Goal: Task Accomplishment & Management: Manage account settings

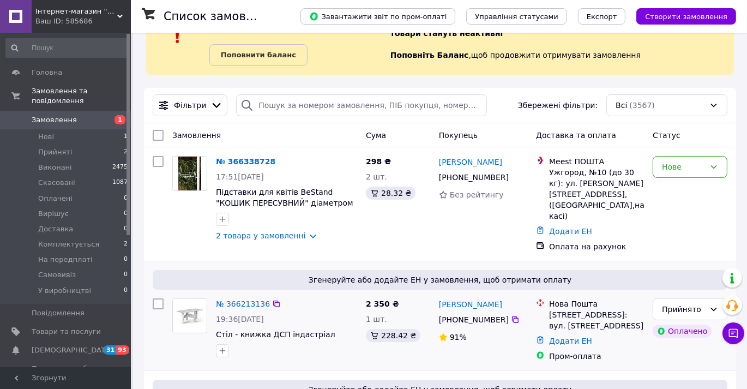
scroll to position [148, 0]
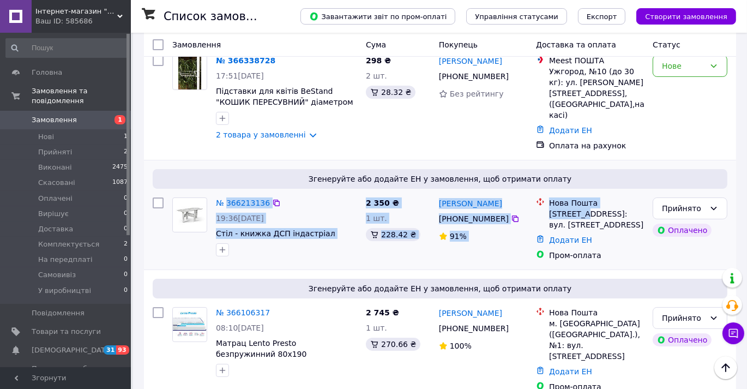
drag, startPoint x: 228, startPoint y: 179, endPoint x: 590, endPoint y: 202, distance: 363.0
click at [590, 202] on div "Згенеруйте або додайте ЕН у замовлення, щоб отримати оплату № 366213136 19:36[D…" at bounding box center [440, 214] width 592 height 109
copy div "366213136 19:36[DATE] Стіл - книжка ДСП індастріал 2 350 ₴ 1 шт. 228.42 ₴ [PERS…"
click at [323, 241] on div at bounding box center [287, 249] width 146 height 17
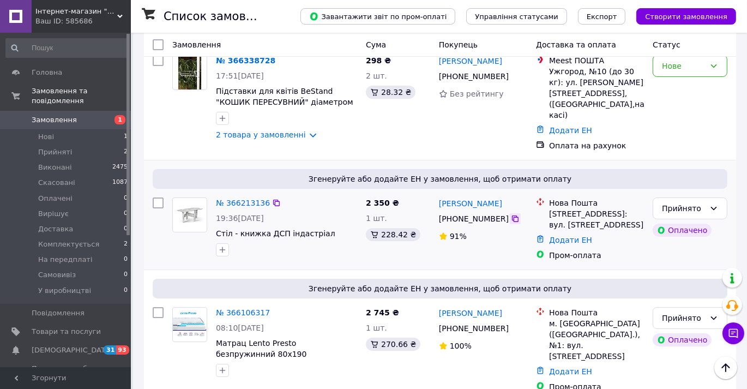
click at [511, 214] on icon at bounding box center [515, 218] width 9 height 9
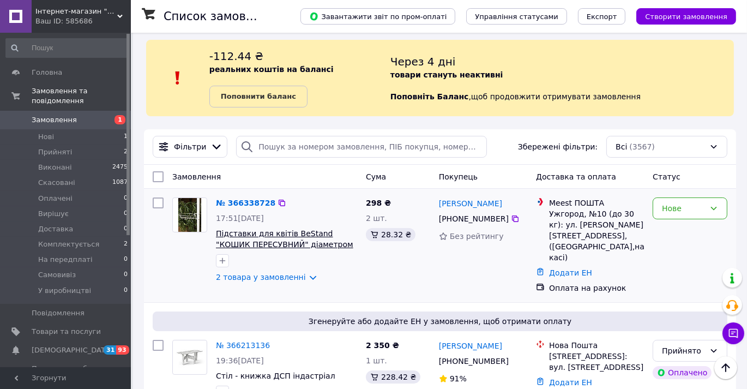
scroll to position [0, 0]
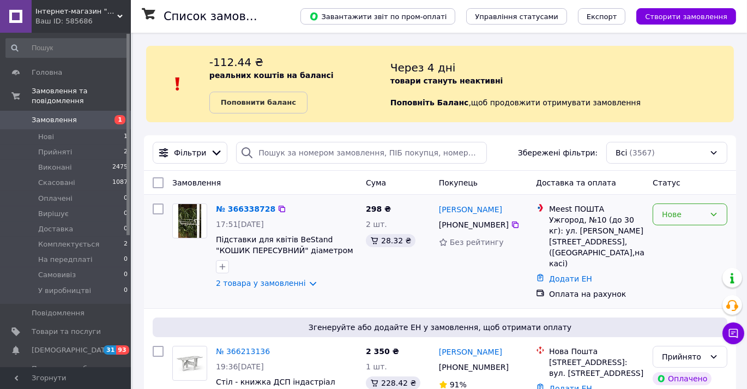
click at [715, 213] on icon at bounding box center [714, 214] width 9 height 9
click at [698, 238] on li "Прийнято" at bounding box center [691, 237] width 74 height 20
click at [280, 283] on link "2 товара у замовленні" at bounding box center [261, 283] width 90 height 9
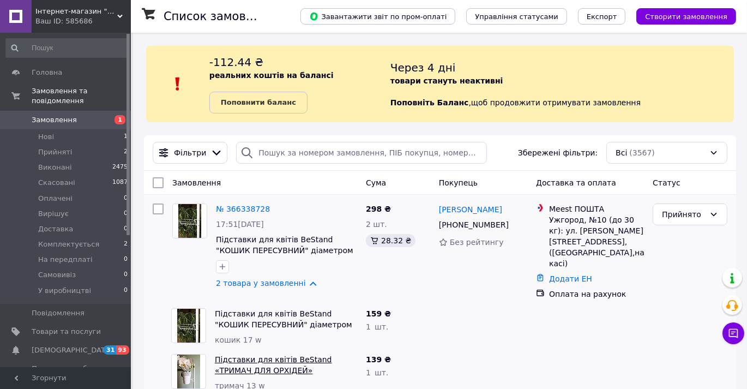
scroll to position [99, 0]
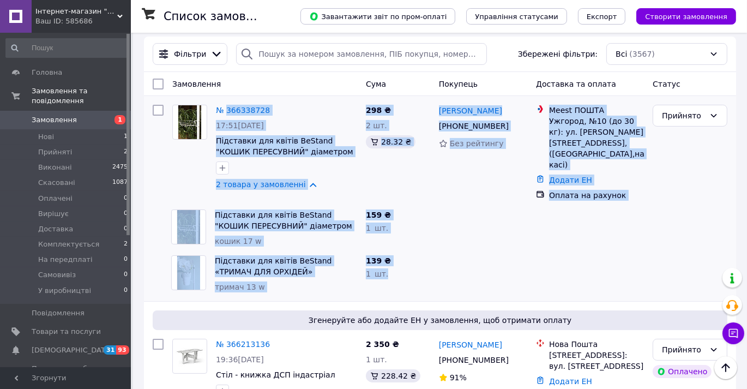
drag, startPoint x: 227, startPoint y: 100, endPoint x: 630, endPoint y: 242, distance: 426.5
click at [630, 242] on div "№ 366338728 17:51[DATE] Підставки для квітів BeStand "КОШИК ПЕРЕСУВНИЙ" діаметр…" at bounding box center [440, 198] width 592 height 205
copy div "366338728 17:51[DATE] Підставки для квітів BeStand "КОШИК ПЕРЕСУВНИЙ" діаметром…"
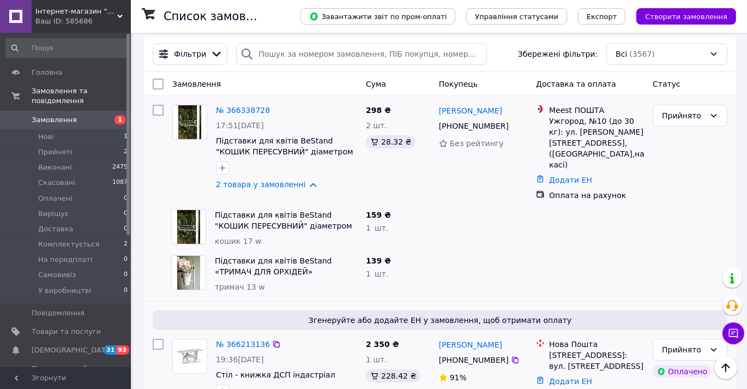
click at [518, 372] on div "91%" at bounding box center [483, 377] width 88 height 11
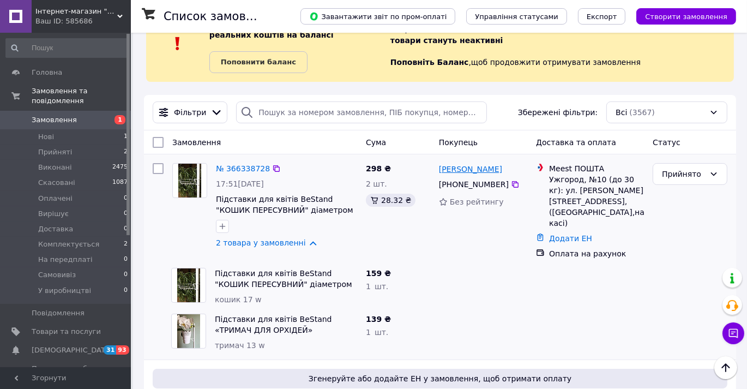
scroll to position [0, 0]
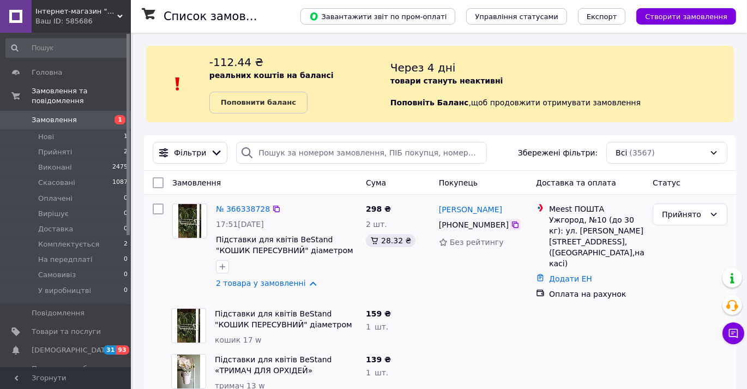
click at [512, 224] on icon at bounding box center [515, 224] width 7 height 7
click at [386, 387] on div "№ 366338728 17:51[DATE] Підставки для квітів BeStand "КОШИК ПЕРЕСУВНИЙ" діаметр…" at bounding box center [440, 297] width 592 height 205
click at [67, 115] on span "Замовлення" at bounding box center [54, 120] width 45 height 10
click at [64, 115] on span "Замовлення" at bounding box center [54, 120] width 45 height 10
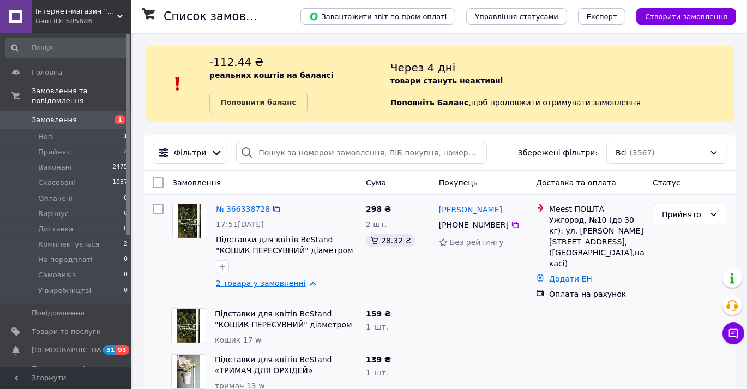
click at [302, 282] on link "2 товара у замовленні" at bounding box center [261, 283] width 90 height 9
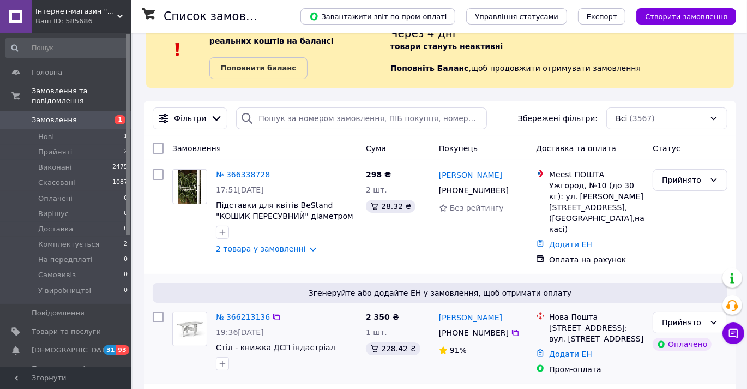
scroll to position [99, 0]
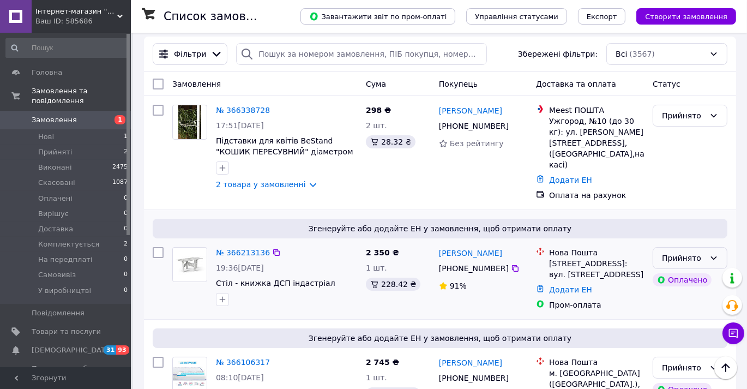
click at [716, 256] on icon at bounding box center [714, 257] width 6 height 3
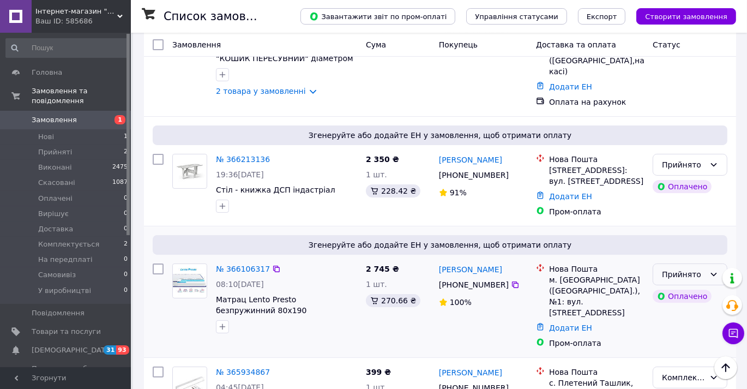
scroll to position [198, 0]
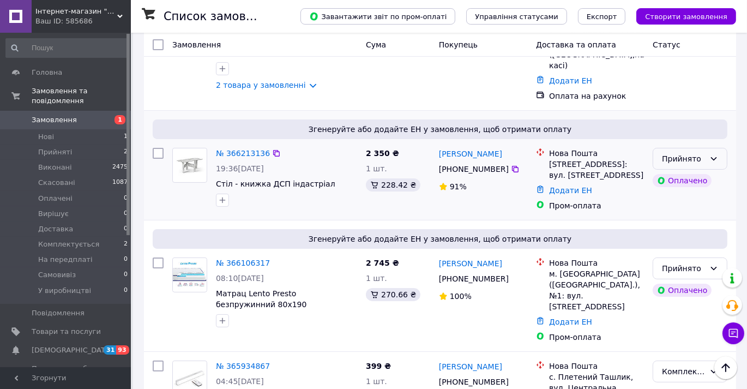
click at [717, 154] on icon at bounding box center [714, 158] width 9 height 9
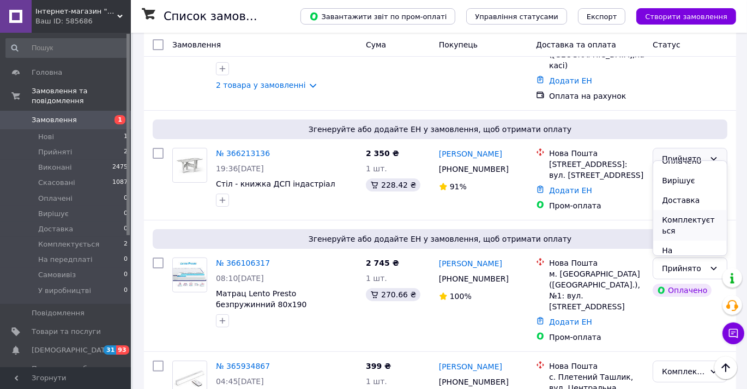
click at [699, 219] on li "Комплектується" at bounding box center [691, 225] width 74 height 31
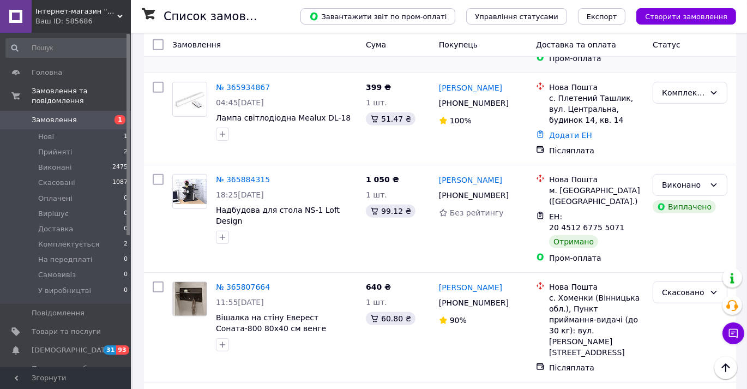
scroll to position [347, 0]
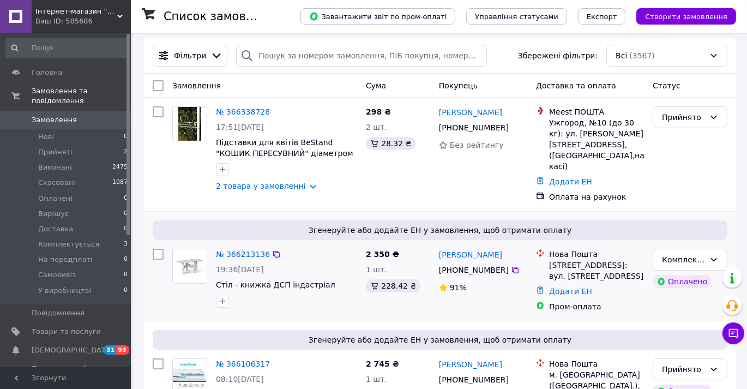
scroll to position [99, 0]
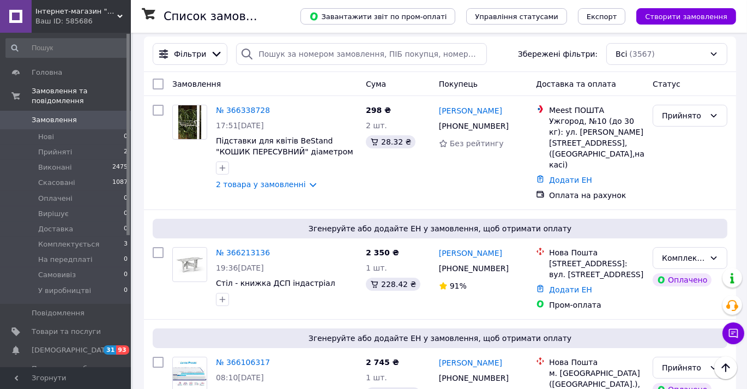
click at [241, 111] on link "№ 366338728" at bounding box center [243, 110] width 54 height 9
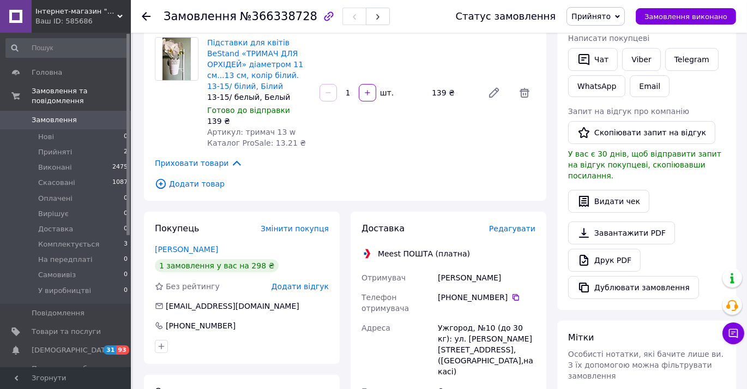
scroll to position [248, 0]
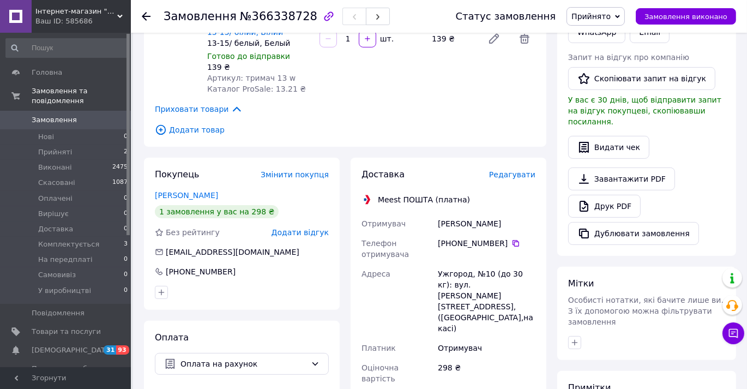
click at [514, 170] on span "Редагувати" at bounding box center [512, 174] width 46 height 9
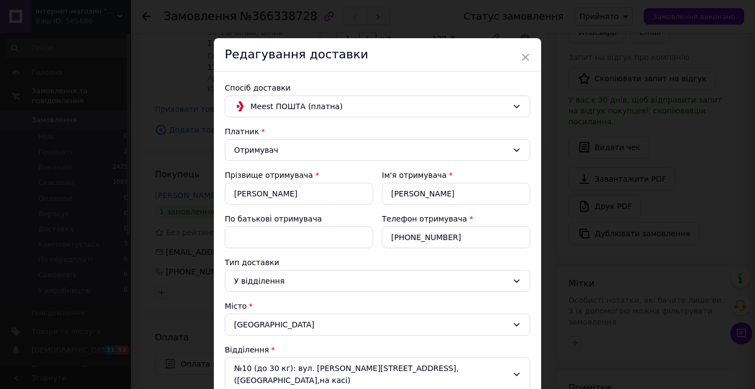
click at [14, 31] on div "× Редагування доставки Спосіб доставки Meest ПОШТА (платна) Платник Отримувач П…" at bounding box center [377, 194] width 755 height 389
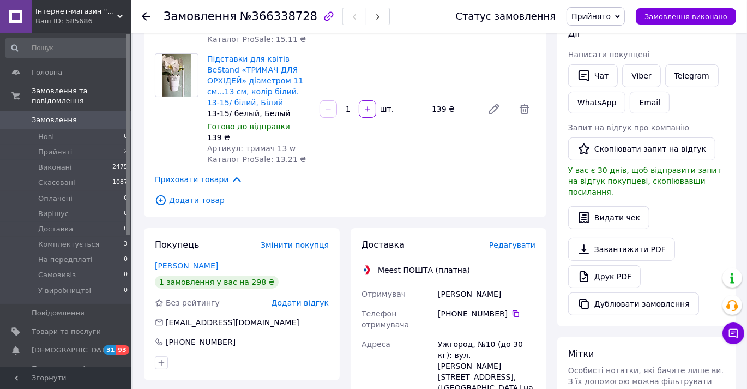
scroll to position [99, 0]
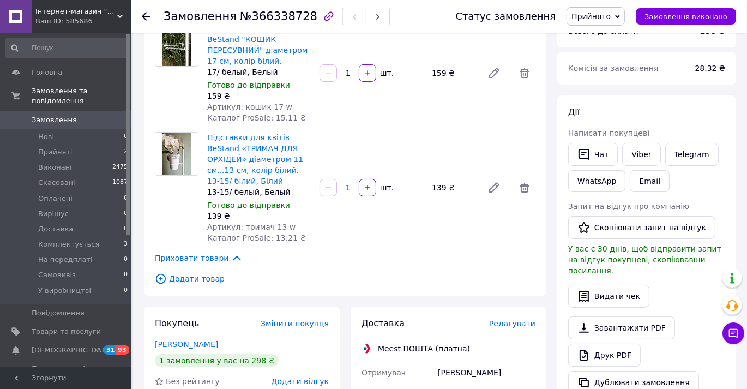
drag, startPoint x: 206, startPoint y: 4, endPoint x: 207, endPoint y: 11, distance: 7.7
click at [206, 4] on div "Замовлення №366338728" at bounding box center [299, 16] width 271 height 33
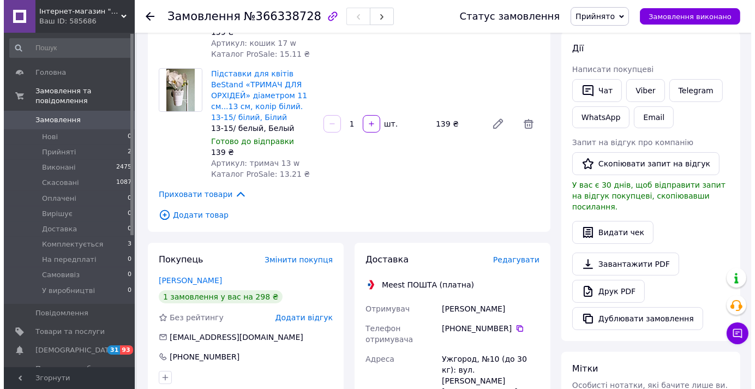
scroll to position [248, 0]
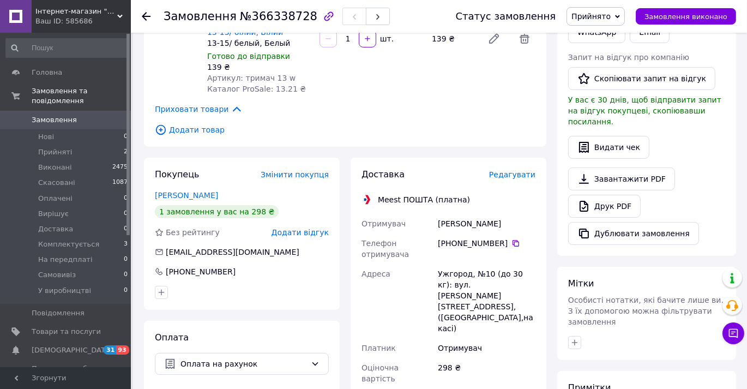
click at [523, 170] on span "Редагувати" at bounding box center [512, 174] width 46 height 9
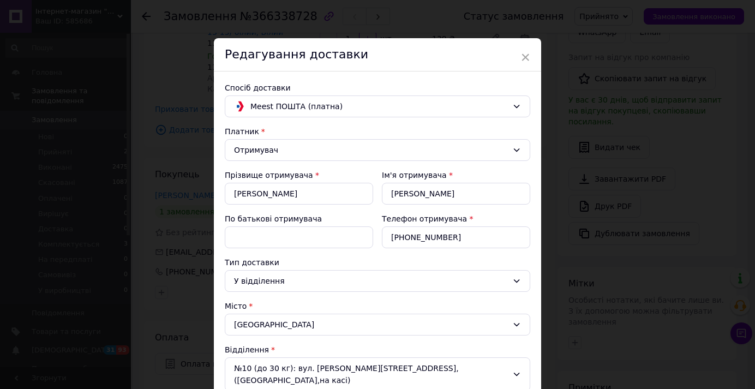
scroll to position [99, 0]
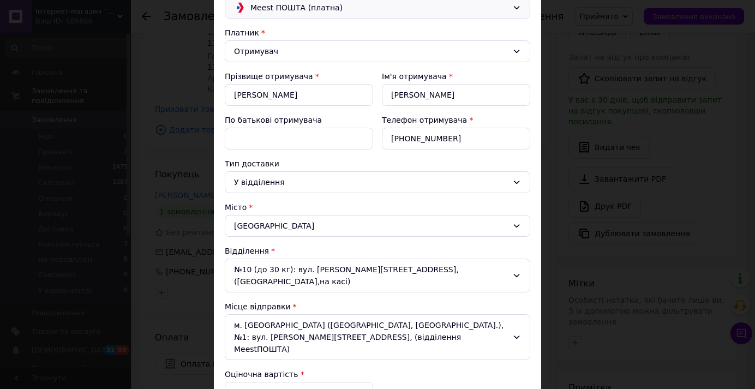
click at [513, 5] on icon at bounding box center [516, 7] width 9 height 9
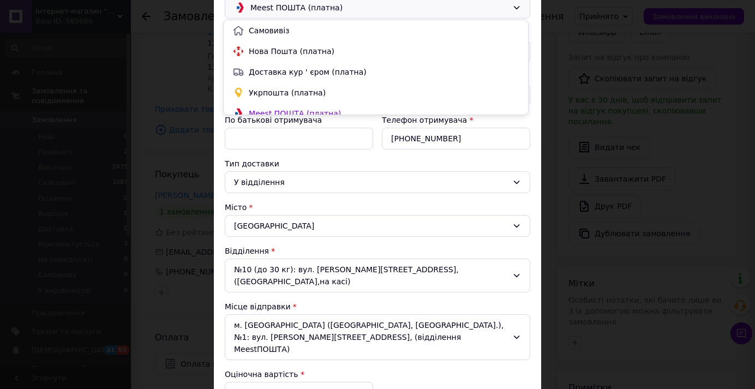
scroll to position [9, 0]
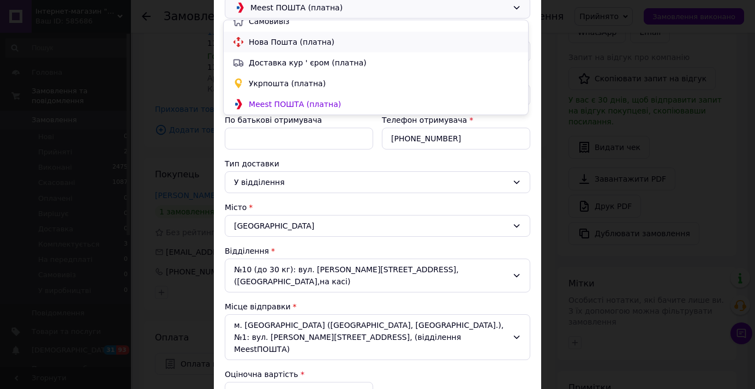
click at [283, 43] on span "Нова Пошта (платна)" at bounding box center [384, 42] width 271 height 11
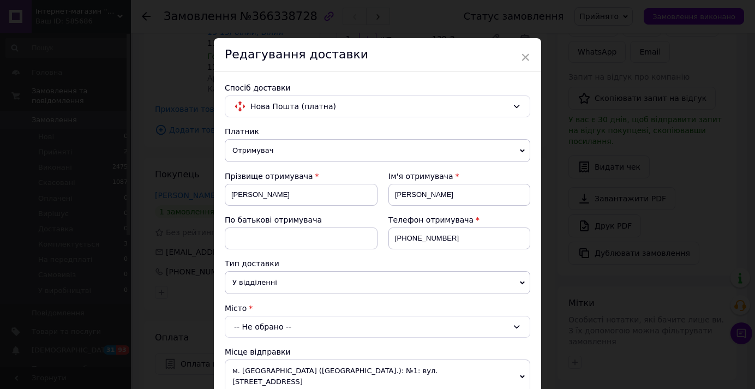
click at [520, 280] on icon at bounding box center [522, 282] width 5 height 5
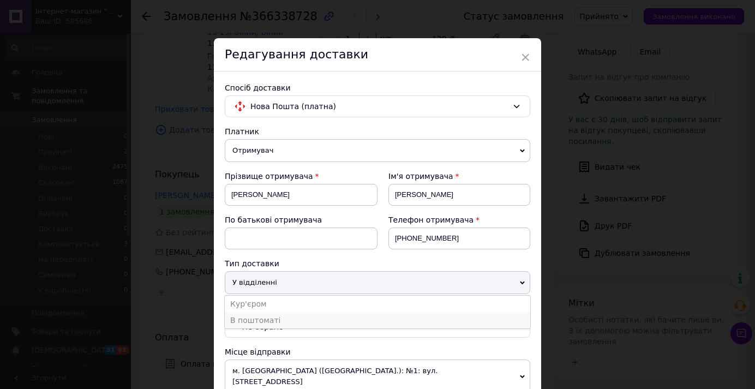
click at [294, 320] on li "В поштоматі" at bounding box center [378, 320] width 306 height 16
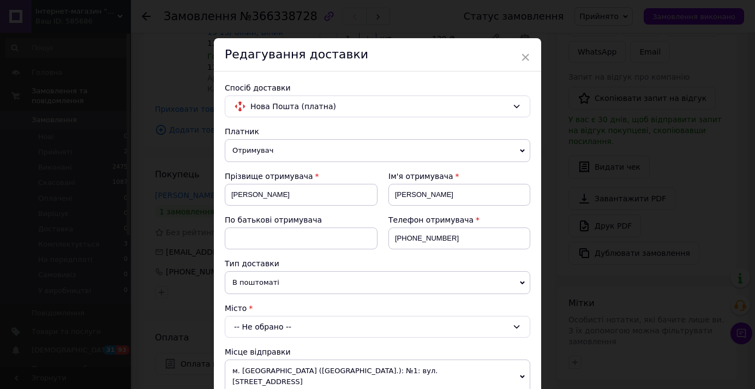
click at [319, 327] on div "-- Не обрано --" at bounding box center [378, 327] width 306 height 22
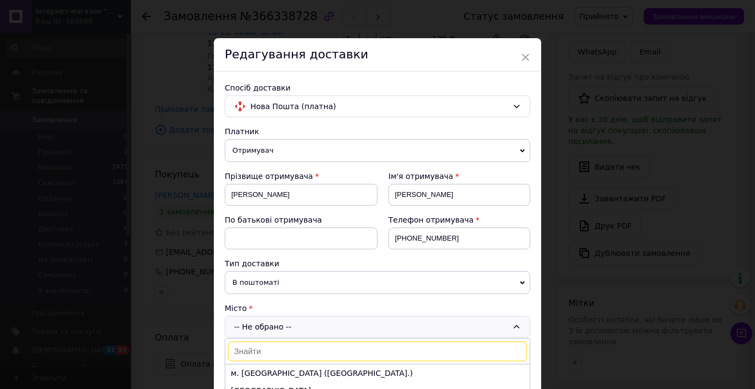
click at [290, 351] on input at bounding box center [377, 352] width 299 height 20
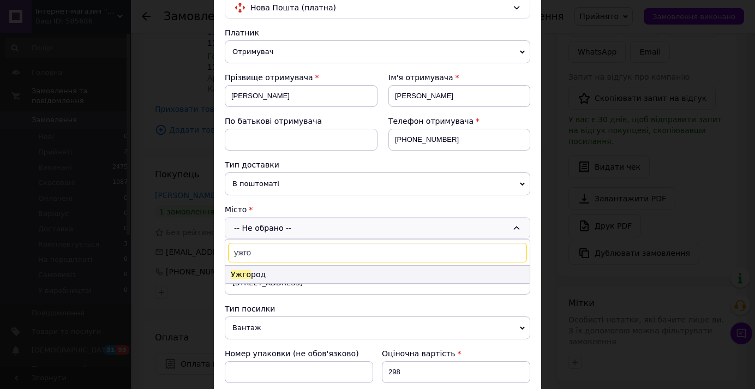
type input "ужго"
click at [247, 272] on li "Ужго род" at bounding box center [377, 274] width 304 height 17
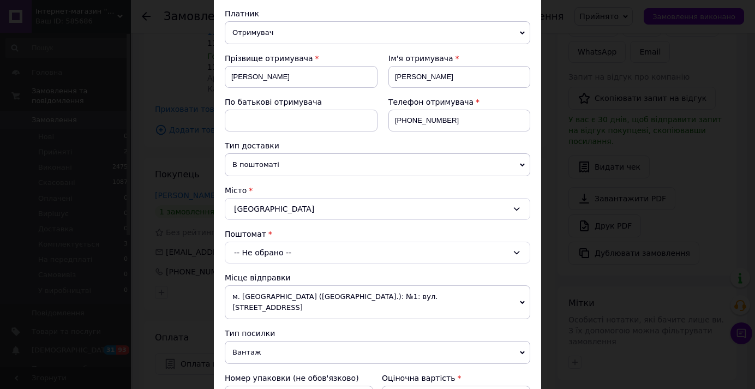
scroll to position [148, 0]
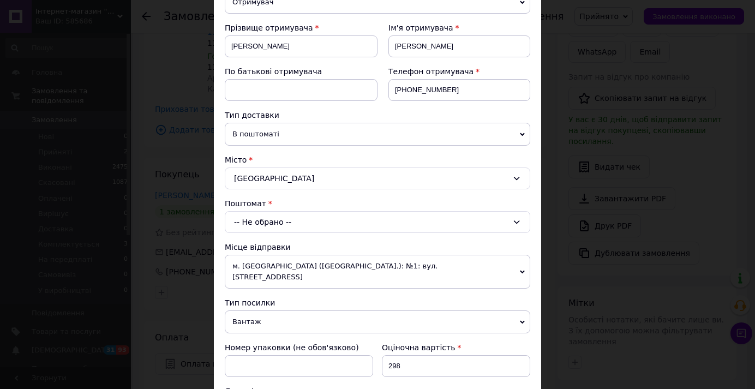
click at [345, 215] on div "-- Не обрано --" at bounding box center [378, 222] width 306 height 22
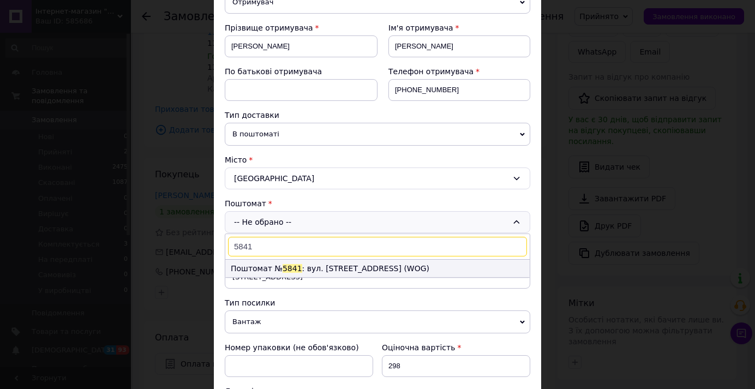
type input "5841"
click at [340, 265] on li "Поштомат № 5841 : вул. Минайська, 16б (WOG)" at bounding box center [377, 268] width 304 height 17
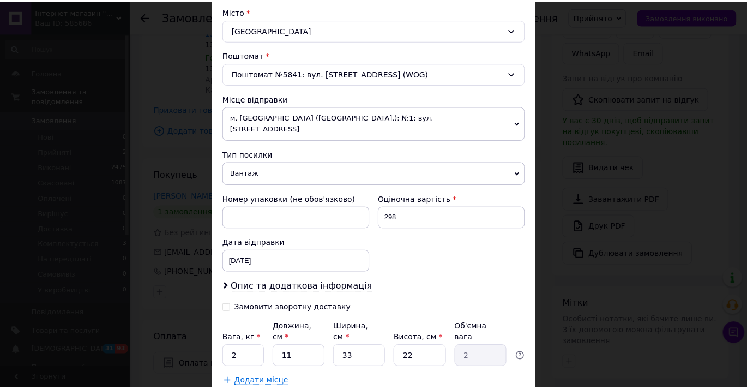
scroll to position [351, 0]
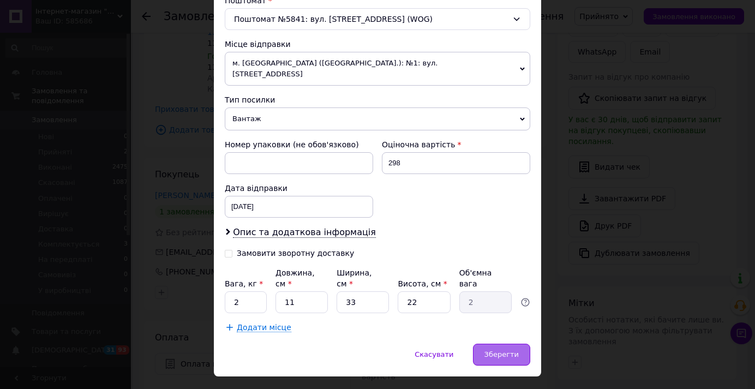
click at [505, 350] on span "Зберегти" at bounding box center [501, 354] width 34 height 8
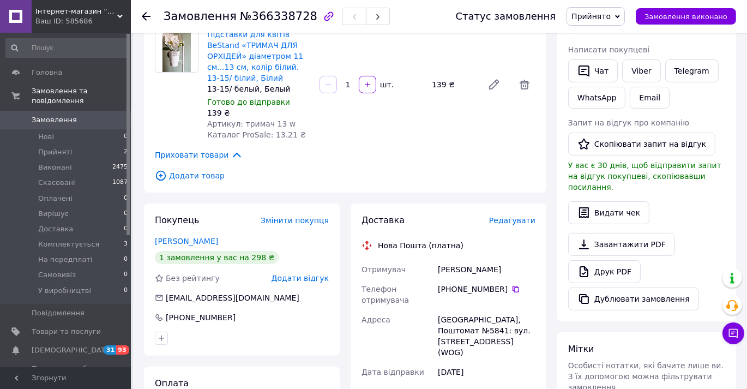
scroll to position [198, 0]
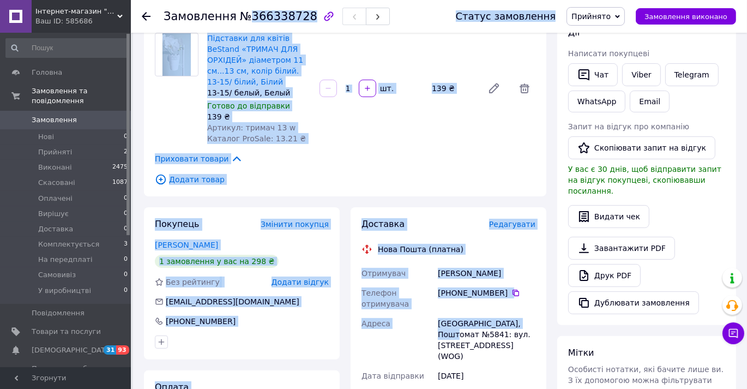
drag, startPoint x: 464, startPoint y: 324, endPoint x: 242, endPoint y: 13, distance: 382.1
click at [242, 13] on div "Замовлення №366338728 Статус замовлення Прийнято Виконано Скасовано Оплачено Ви…" at bounding box center [440, 320] width 614 height 970
copy div "366338728 Статус замовлення Прийнято Виконано Скасовано Оплачено Вирішує Достав…"
click at [407, 136] on div "Товари в замовленні (2) Підставки для квітів BeStand "КОШИК ПЕРЕСУВНИЙ" діаметр…" at bounding box center [345, 43] width 403 height 305
